Goal: Find specific page/section: Find specific page/section

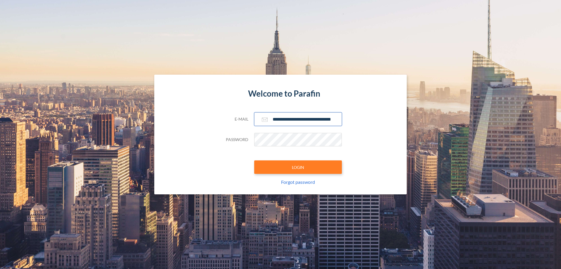
type input "**********"
click at [298, 167] on button "LOGIN" at bounding box center [298, 166] width 88 height 13
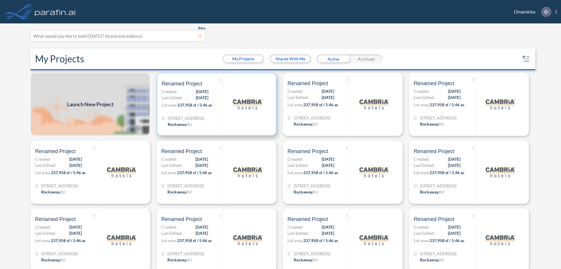
scroll to position [1, 0]
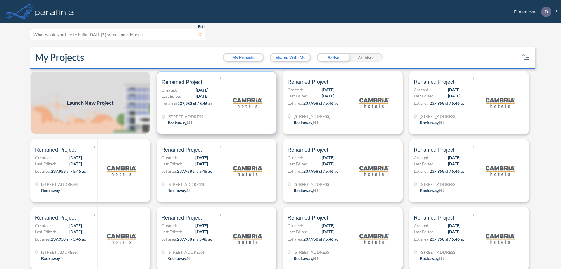
click at [215, 103] on p "Lot area: 237,958 sf / 5.46 ac" at bounding box center [193, 104] width 62 height 8
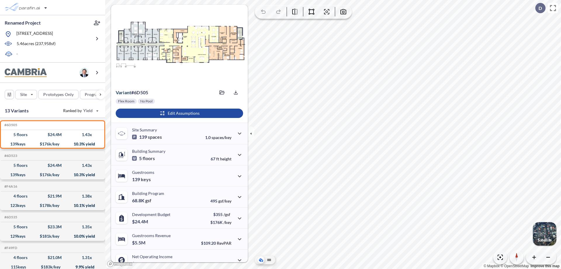
scroll to position [30, 0]
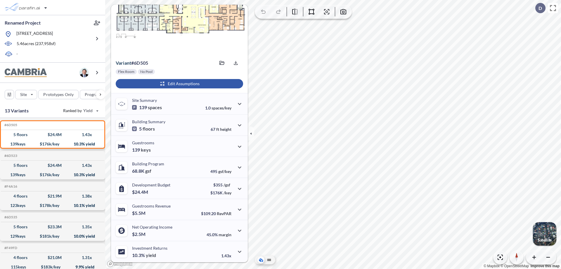
click at [179, 84] on div "button" at bounding box center [179, 83] width 127 height 9
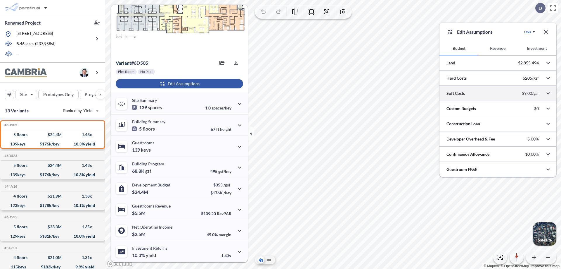
click at [498, 93] on div at bounding box center [498, 93] width 117 height 15
